Goal: Find specific page/section: Find specific page/section

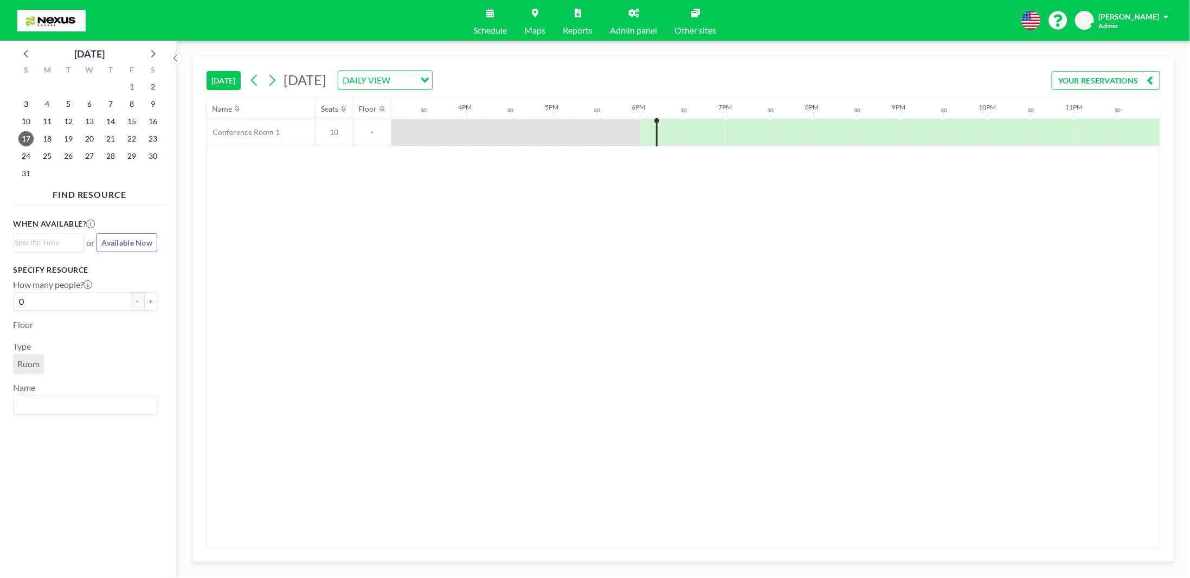
scroll to position [0, 1313]
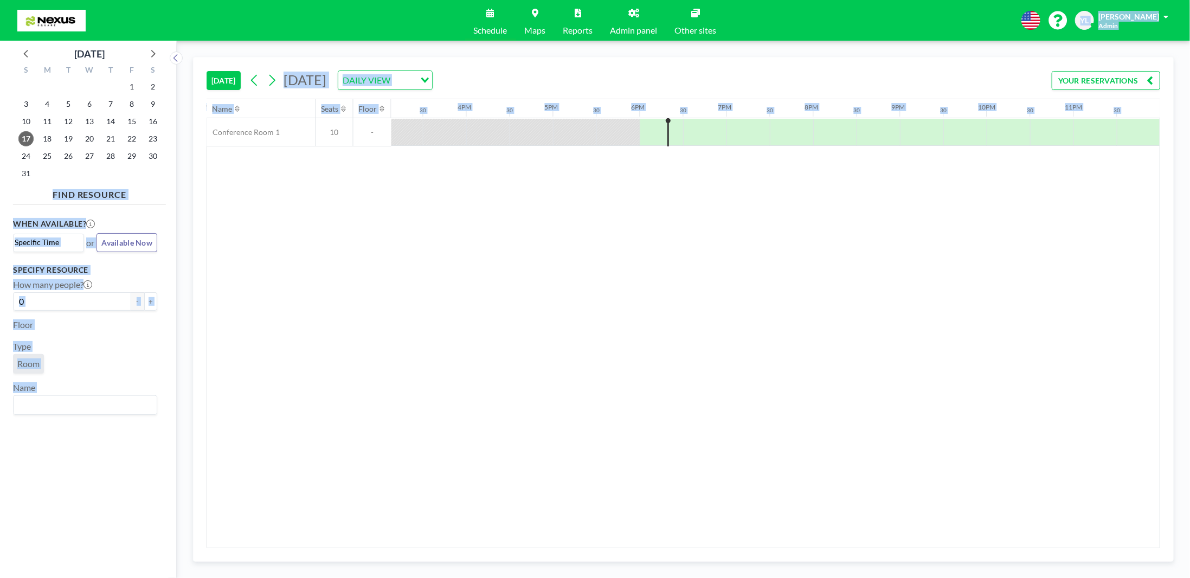
click at [223, 230] on div "Schedule Maps Reports Admin panel Other sites English Polski 日本語 Española YL Yo…" at bounding box center [595, 289] width 1190 height 578
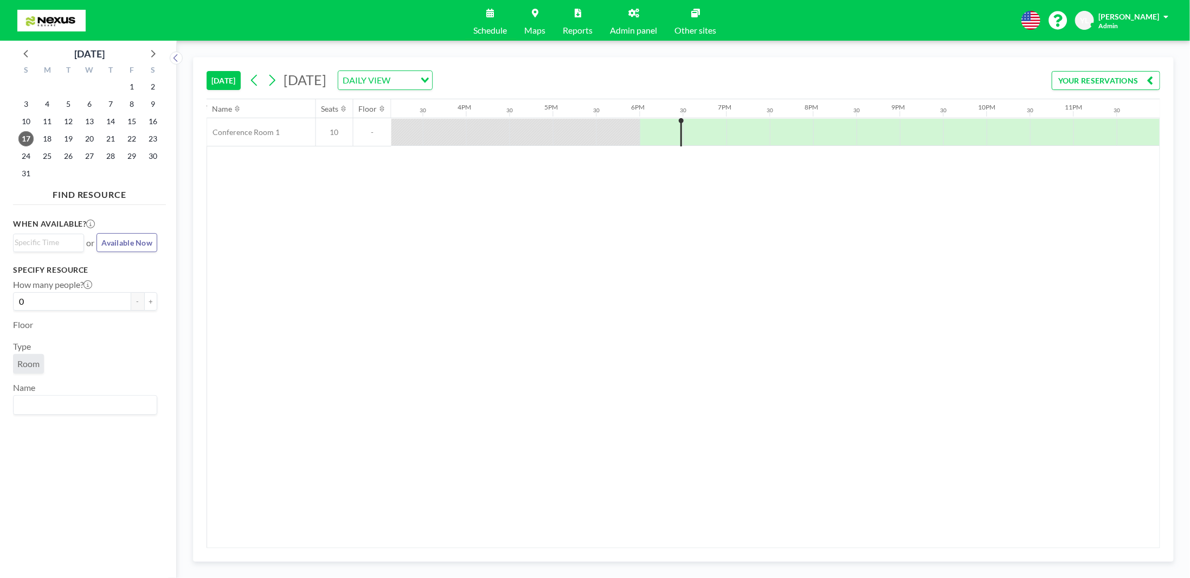
drag, startPoint x: 371, startPoint y: 377, endPoint x: 771, endPoint y: 60, distance: 510.9
click at [372, 377] on div "Name Seats Floor 12AM 30 1AM 30 2AM 30 3AM 30 4AM 30 5AM 30 6AM 30 7AM 30 8AM 3…" at bounding box center [683, 323] width 953 height 448
click at [626, 24] on link "Admin panel" at bounding box center [634, 20] width 65 height 41
click at [561, 470] on div "Name Seats Floor 12AM 30 1AM 30 2AM 30 3AM 30 4AM 30 5AM 30 6AM 30 7AM 30 8AM 3…" at bounding box center [683, 323] width 953 height 448
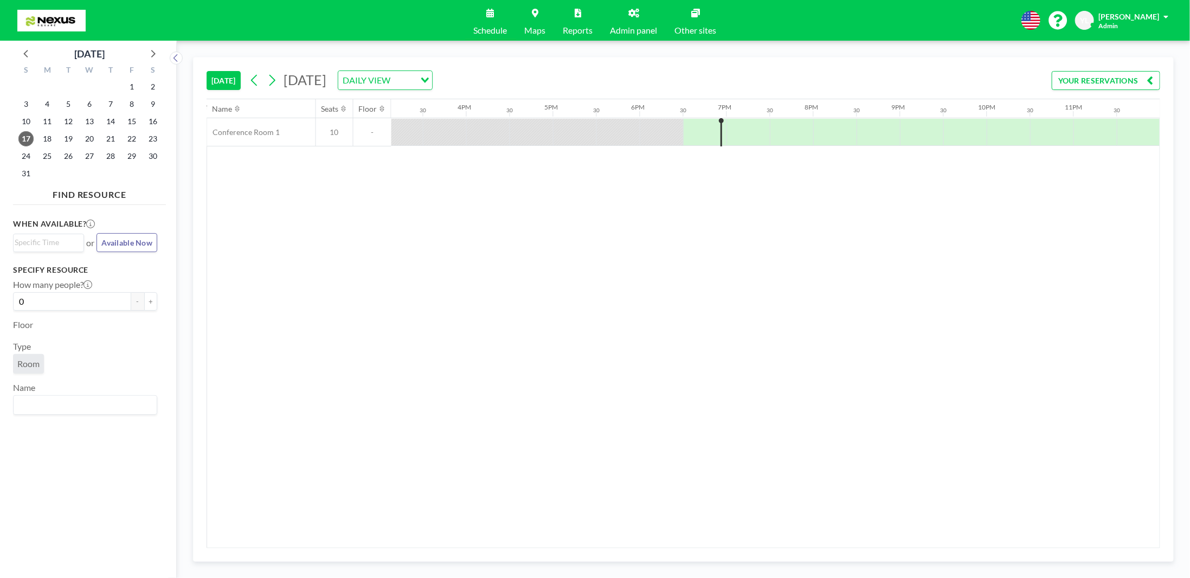
click at [639, 20] on link "Admin panel" at bounding box center [634, 20] width 65 height 41
